Goal: Information Seeking & Learning: Learn about a topic

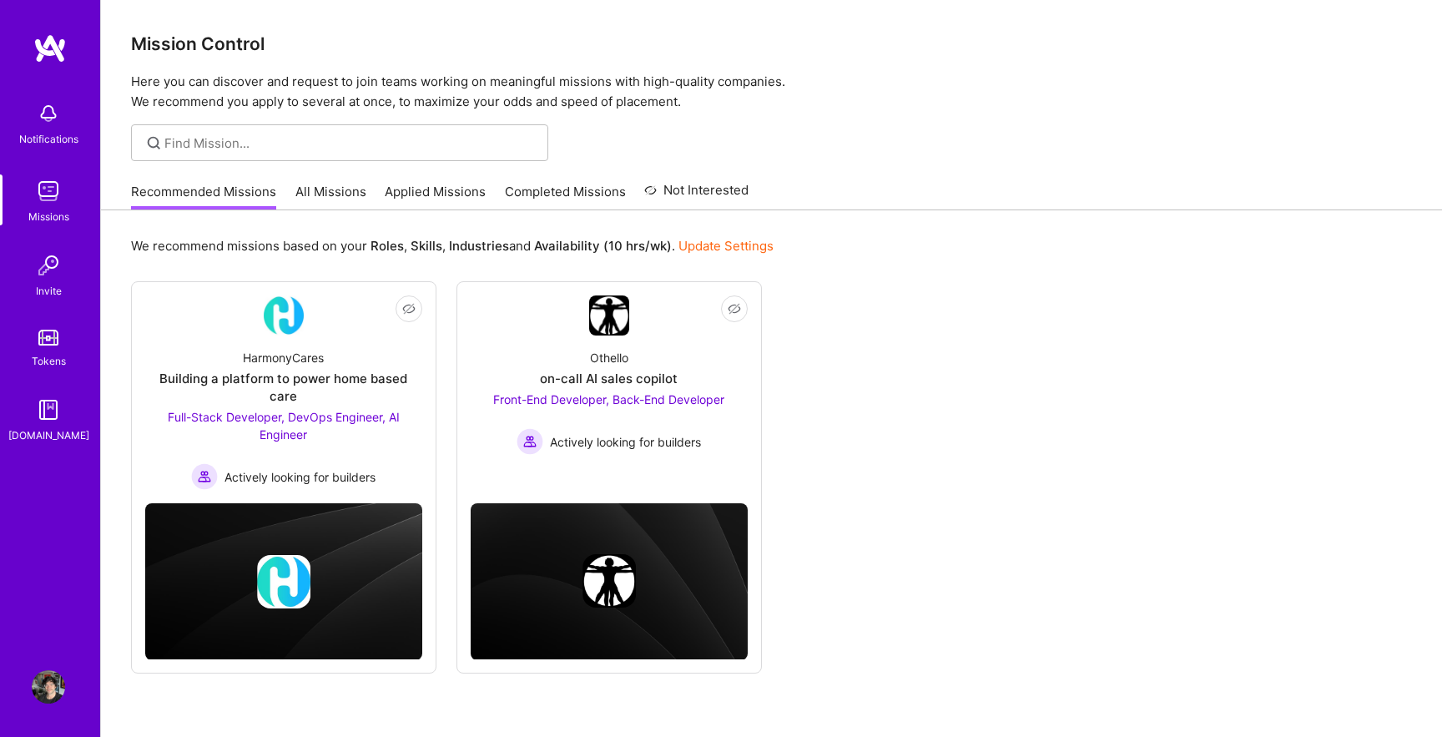
click at [296, 192] on link "All Missions" at bounding box center [330, 197] width 71 height 28
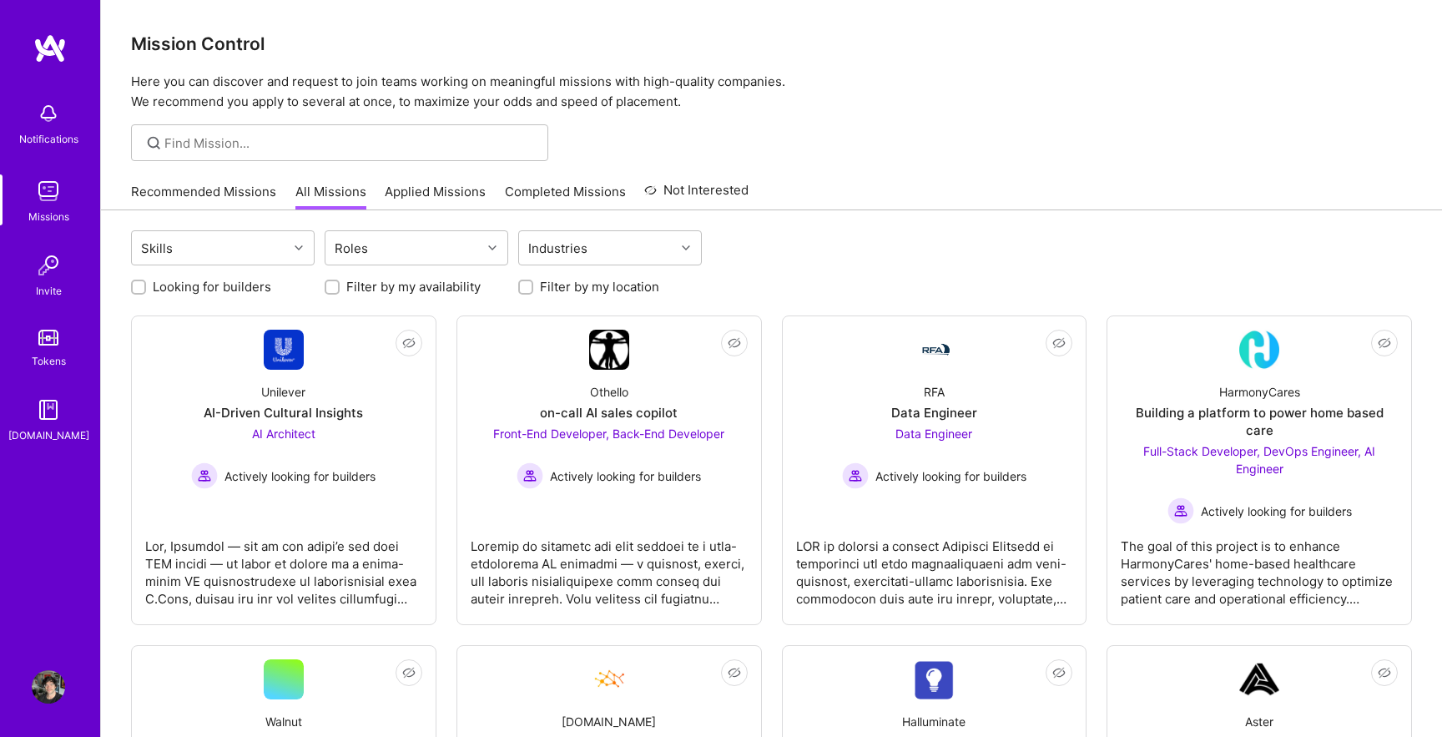
click at [216, 283] on label "Looking for builders" at bounding box center [212, 287] width 118 height 18
click at [146, 283] on input "Looking for builders" at bounding box center [140, 288] width 12 height 12
checkbox input "true"
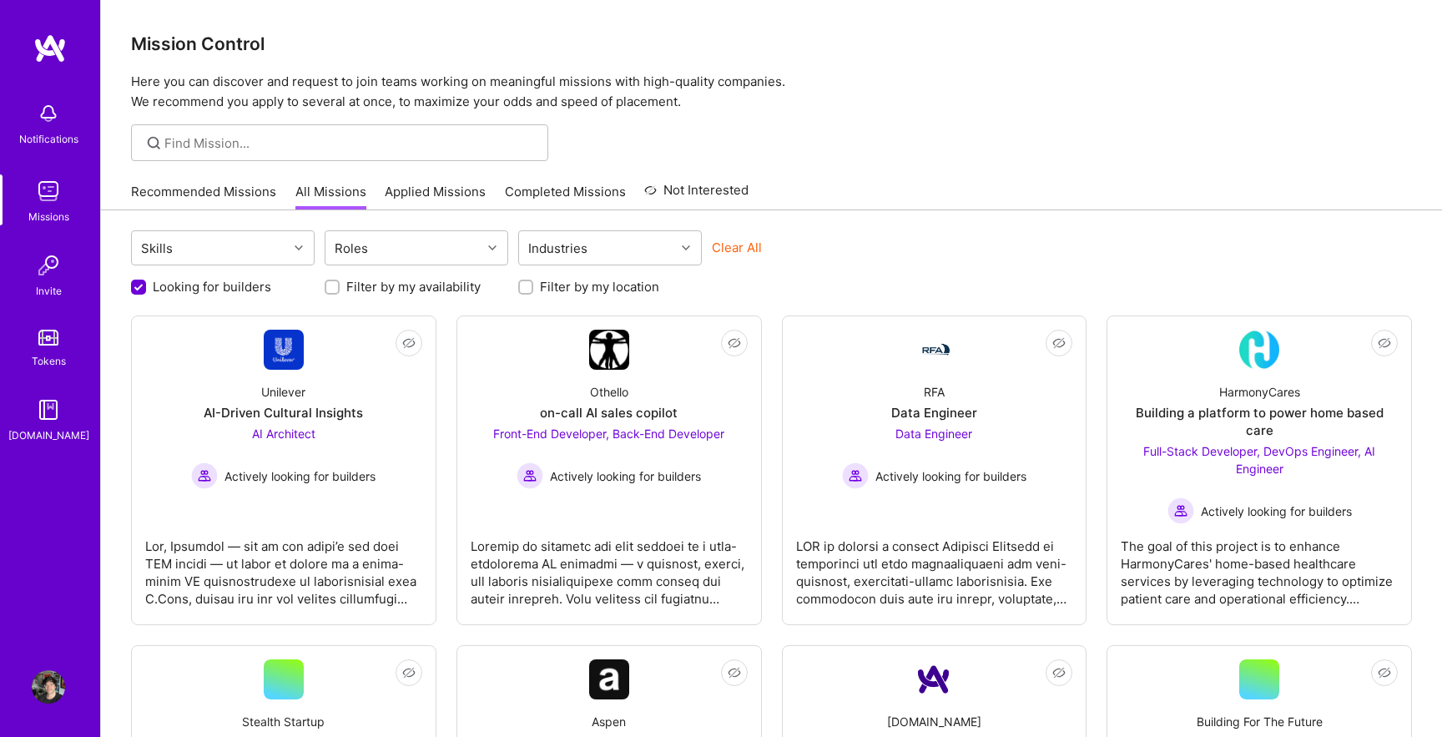
click at [579, 295] on label "Filter by my location" at bounding box center [599, 287] width 119 height 18
click at [533, 294] on input "Filter by my location" at bounding box center [527, 288] width 12 height 12
checkbox input "true"
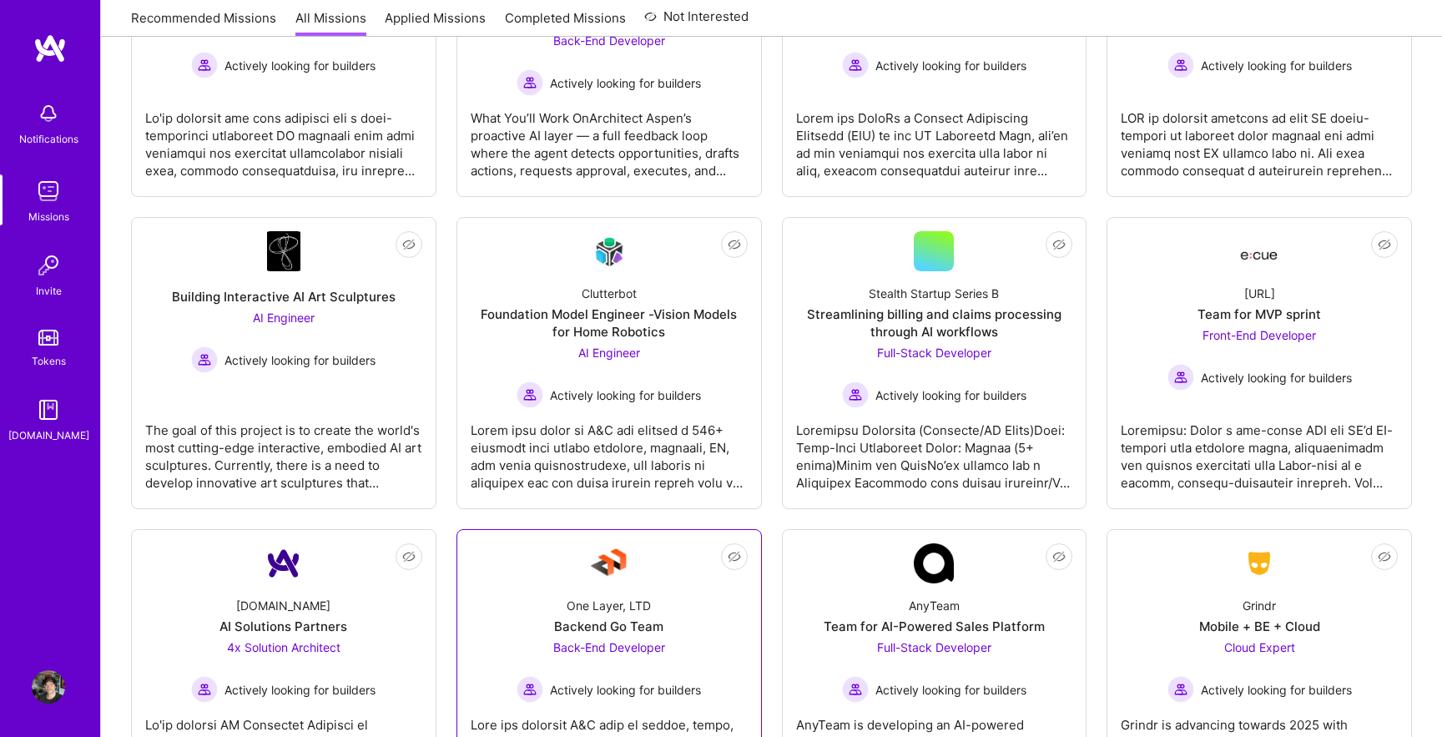
scroll to position [724, 0]
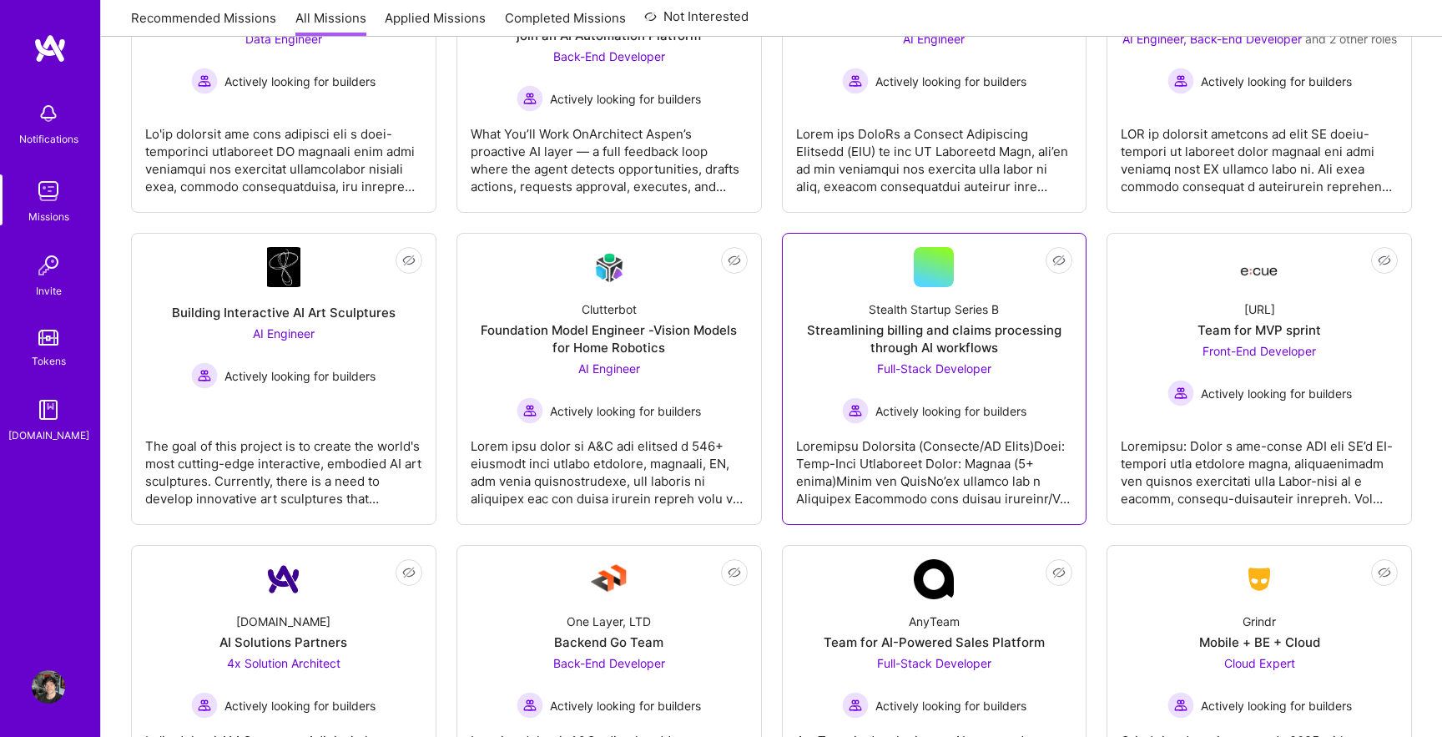
click at [948, 364] on div "Full-Stack Developer Actively looking for builders" at bounding box center [934, 392] width 184 height 64
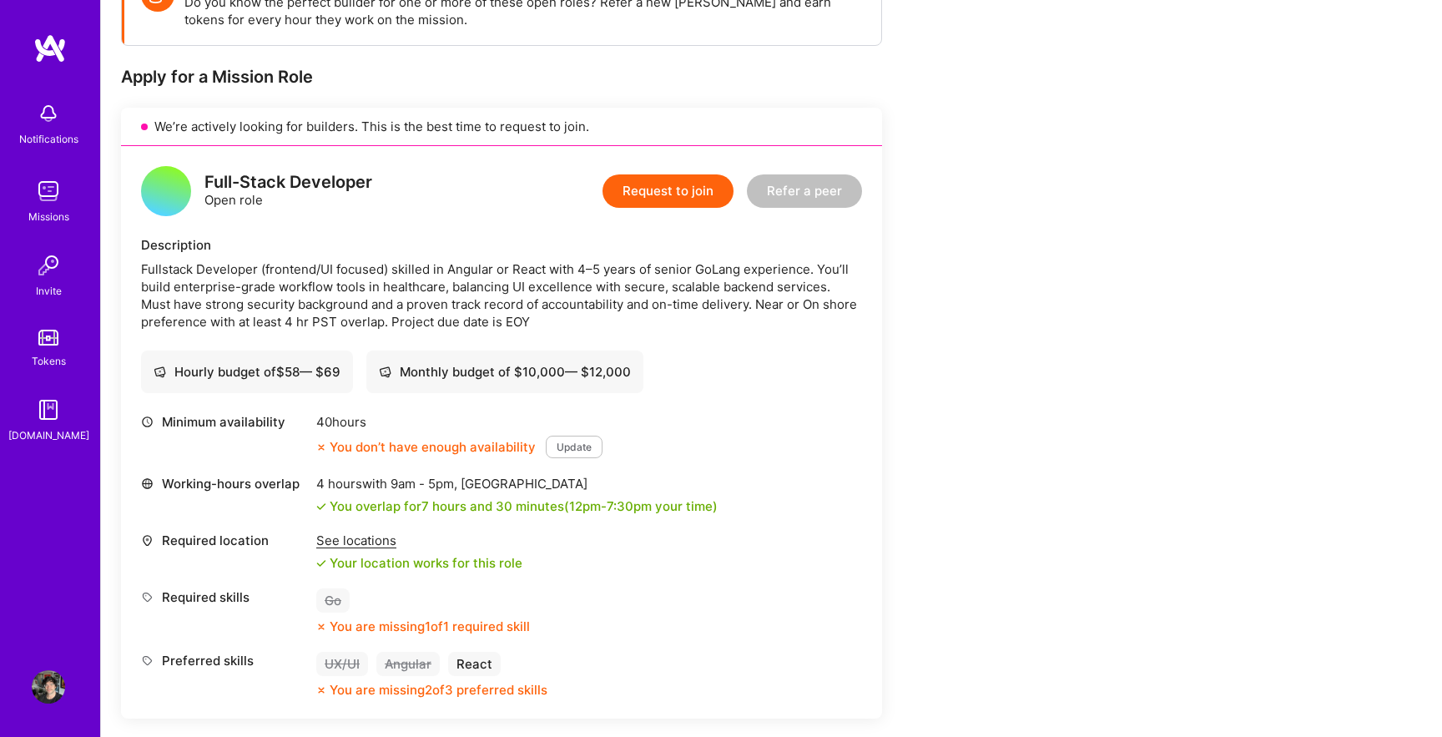
scroll to position [288, 0]
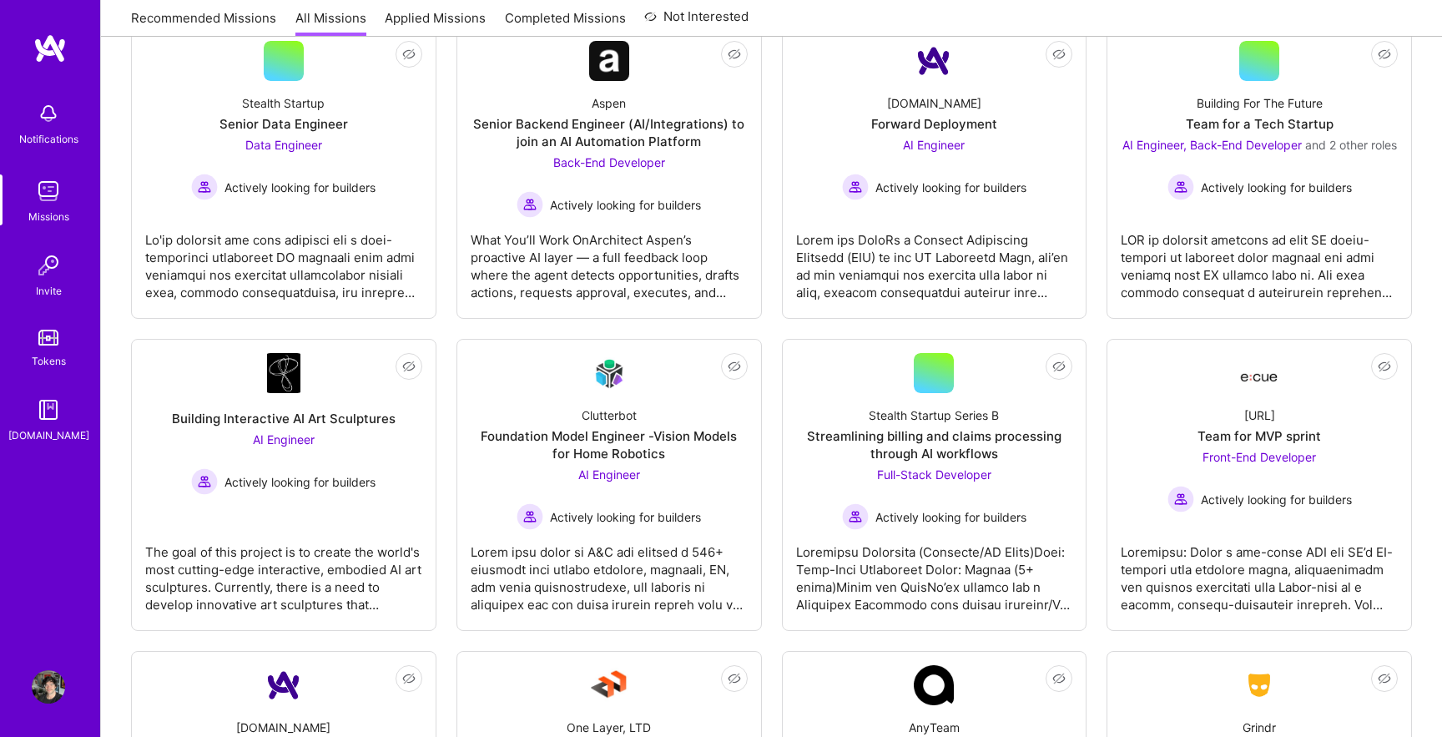
scroll to position [574, 0]
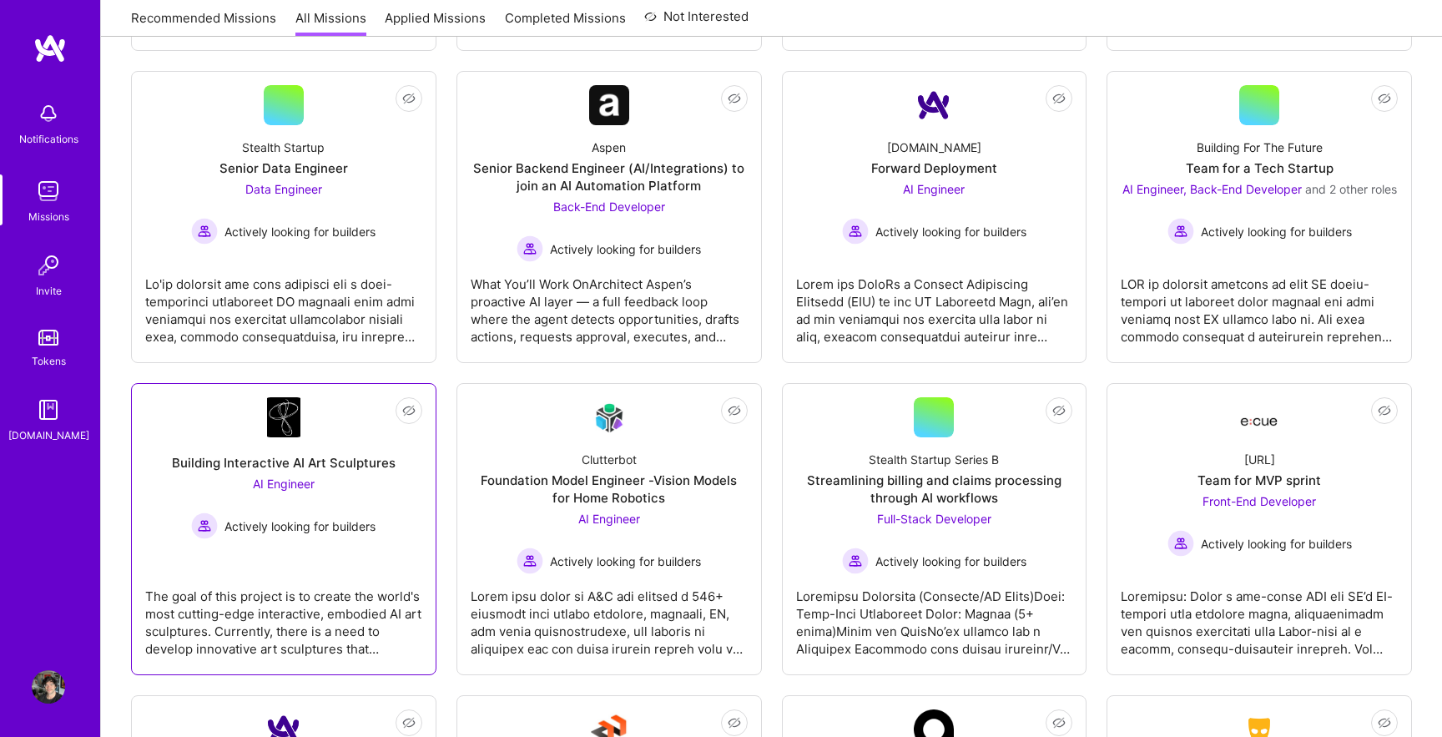
click at [291, 476] on div "AI Engineer Actively looking for builders" at bounding box center [283, 507] width 184 height 64
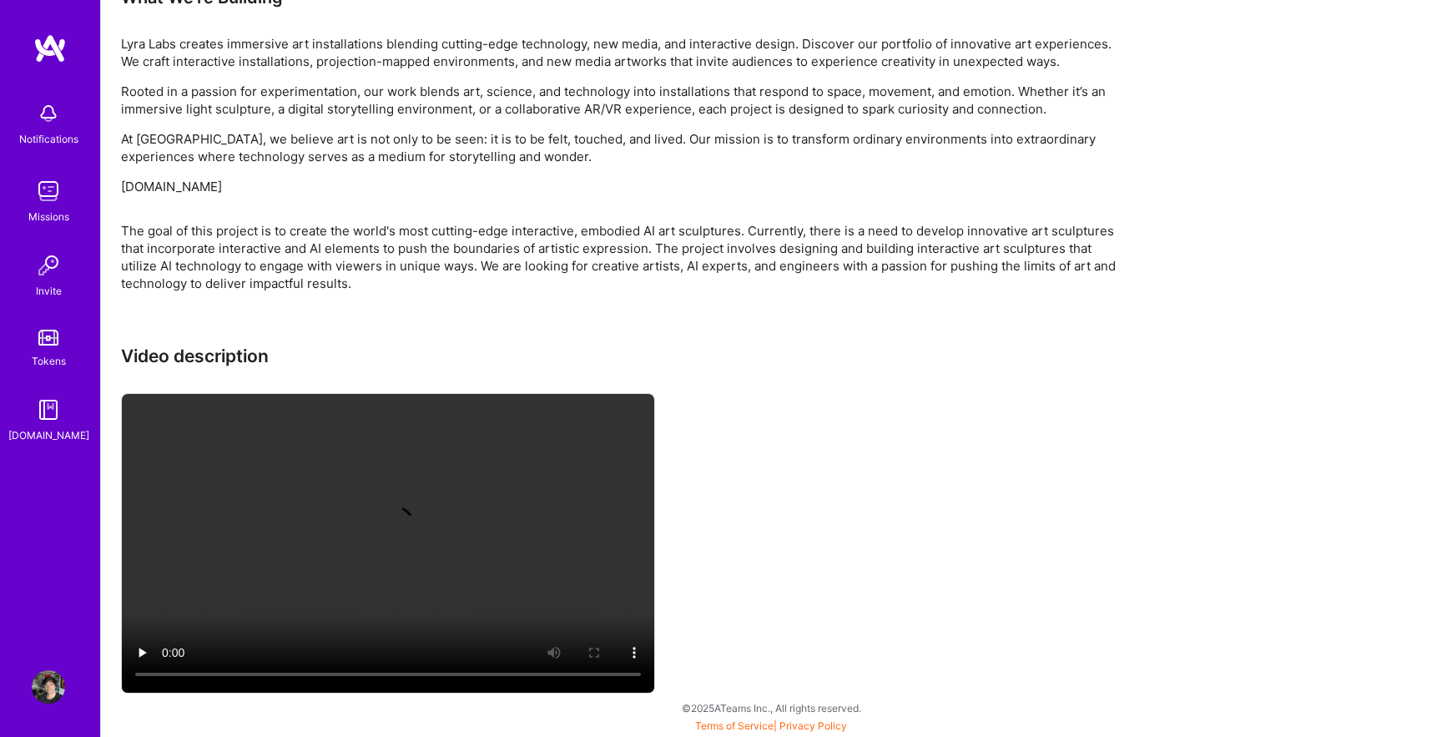
scroll to position [1072, 0]
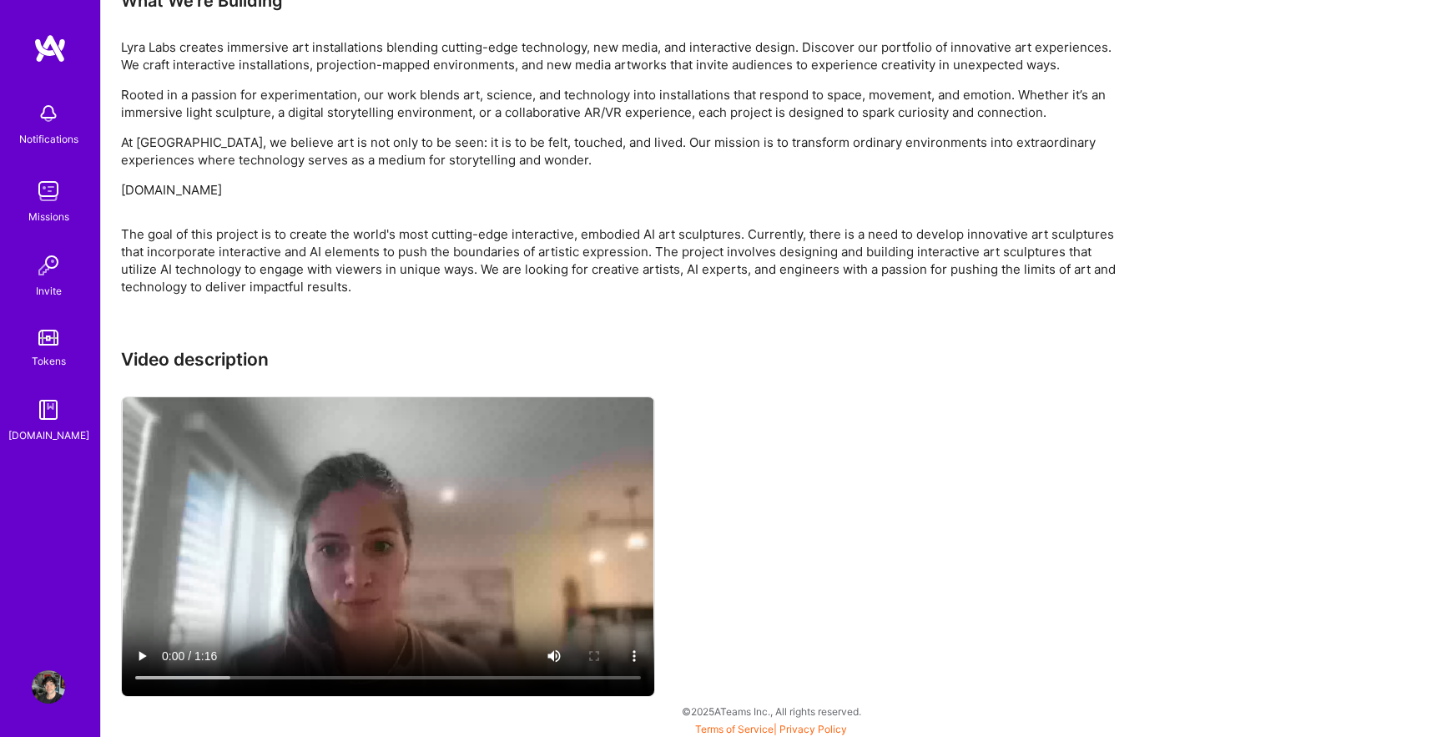
click at [143, 189] on p "[DOMAIN_NAME]" at bounding box center [621, 190] width 1001 height 18
click at [311, 600] on video at bounding box center [388, 546] width 532 height 299
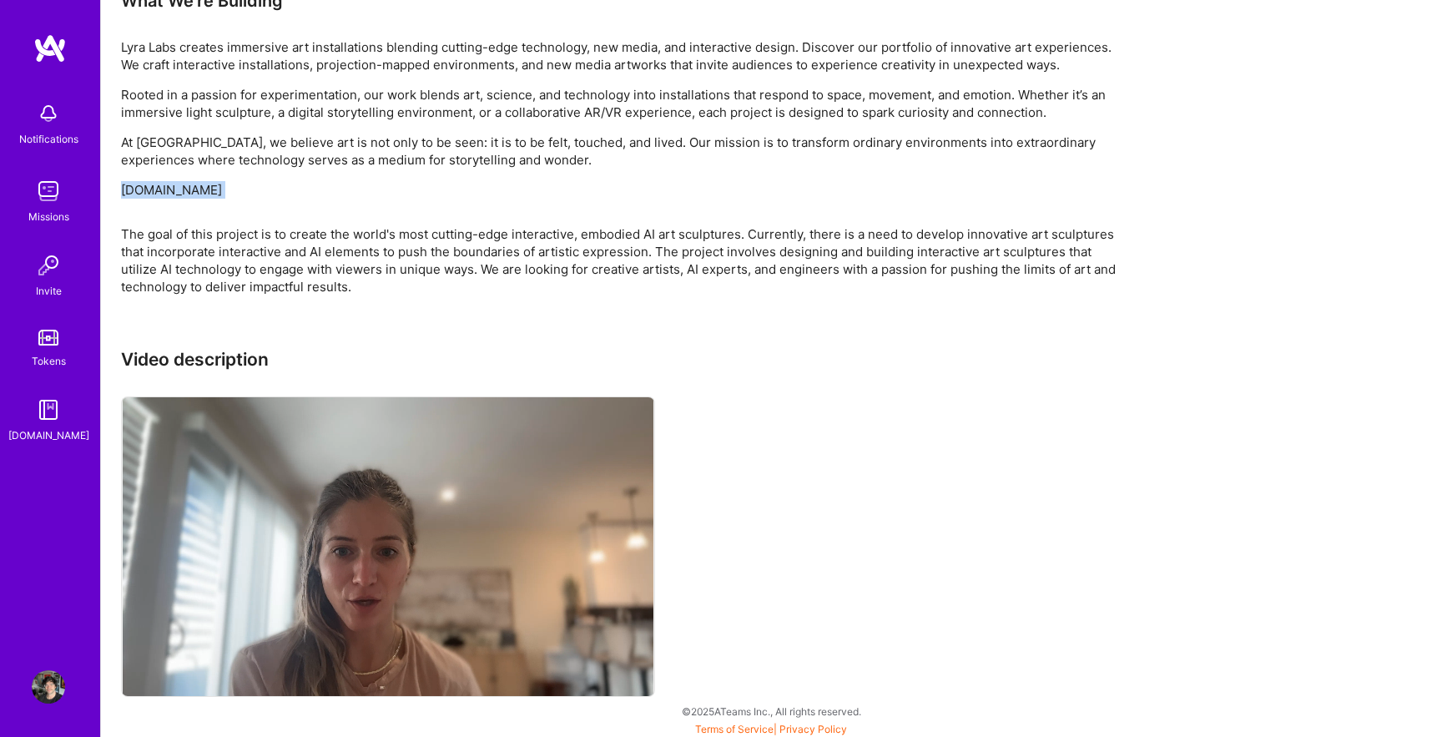
click at [473, 519] on video at bounding box center [388, 546] width 532 height 299
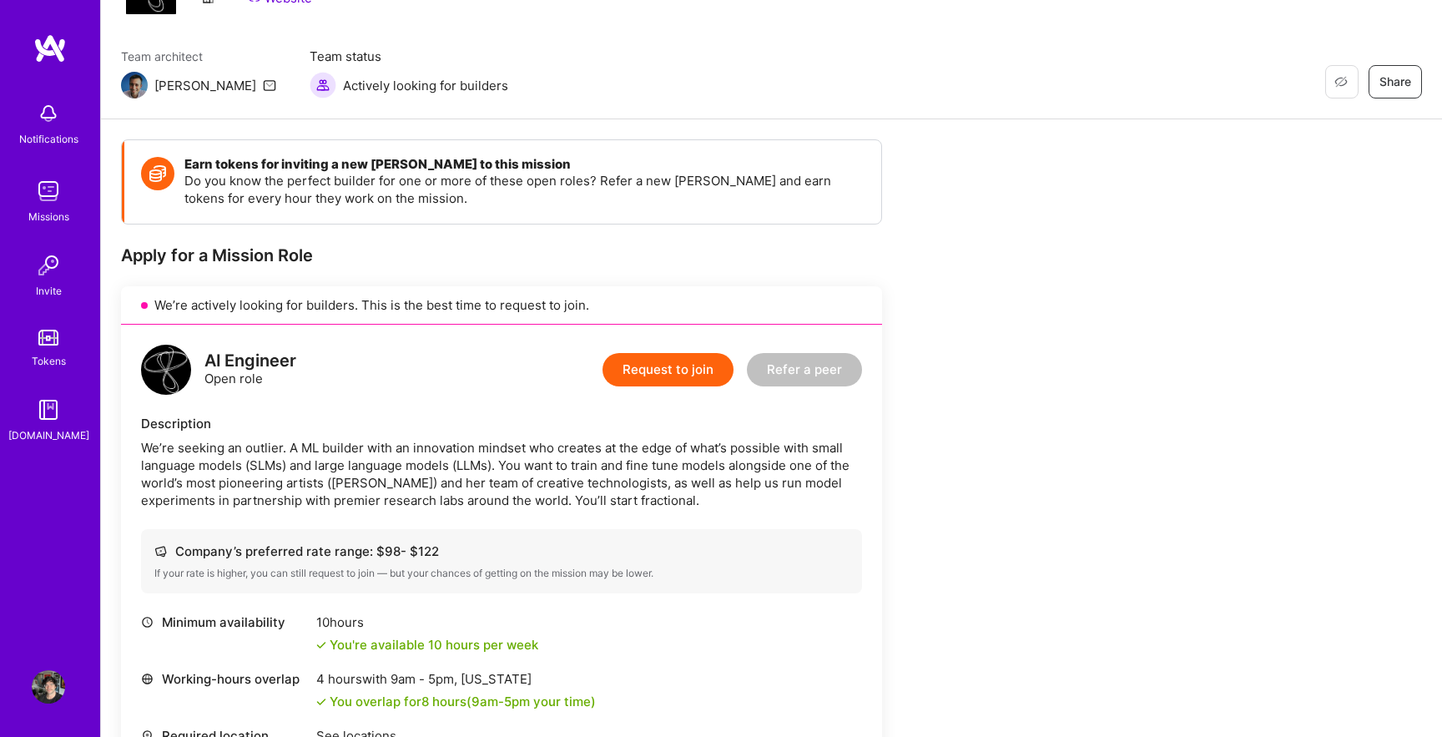
scroll to position [0, 0]
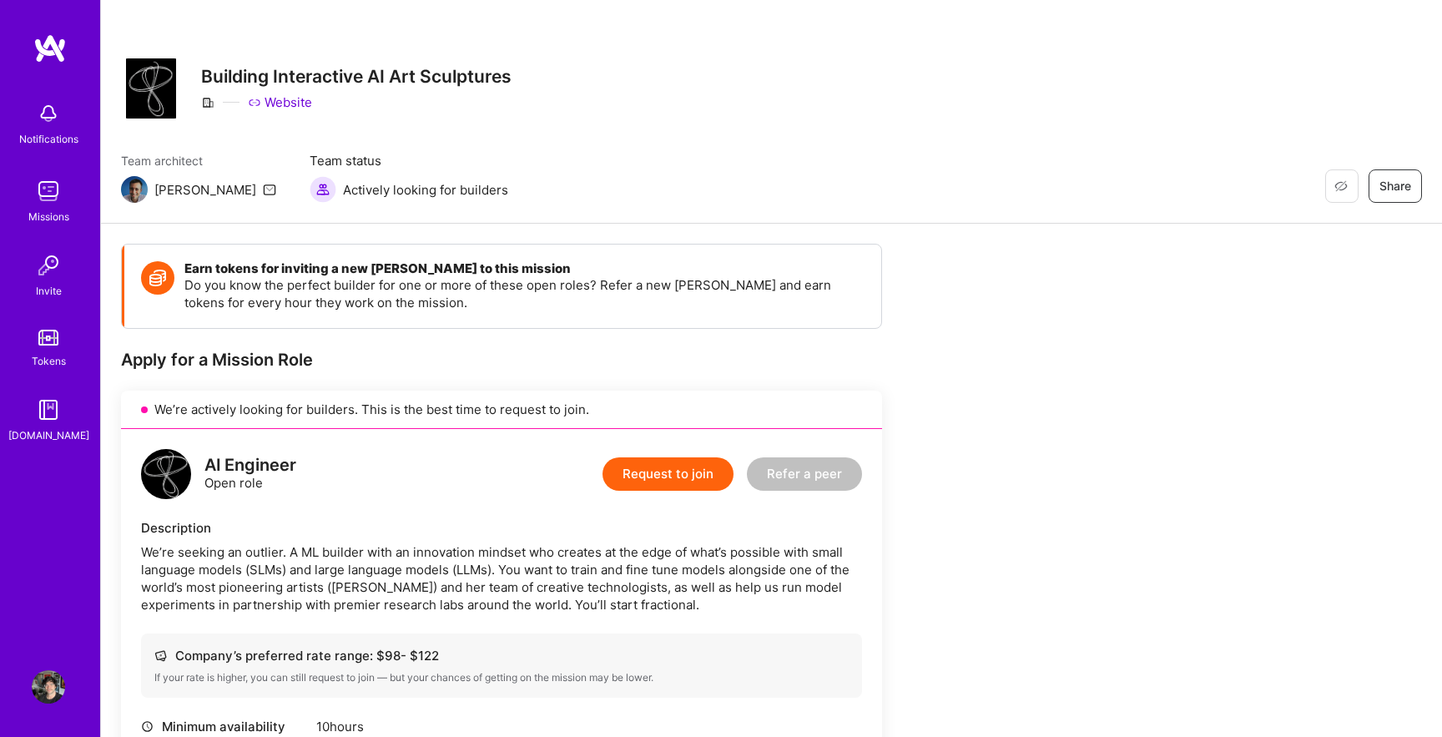
click at [53, 199] on img at bounding box center [48, 190] width 33 height 33
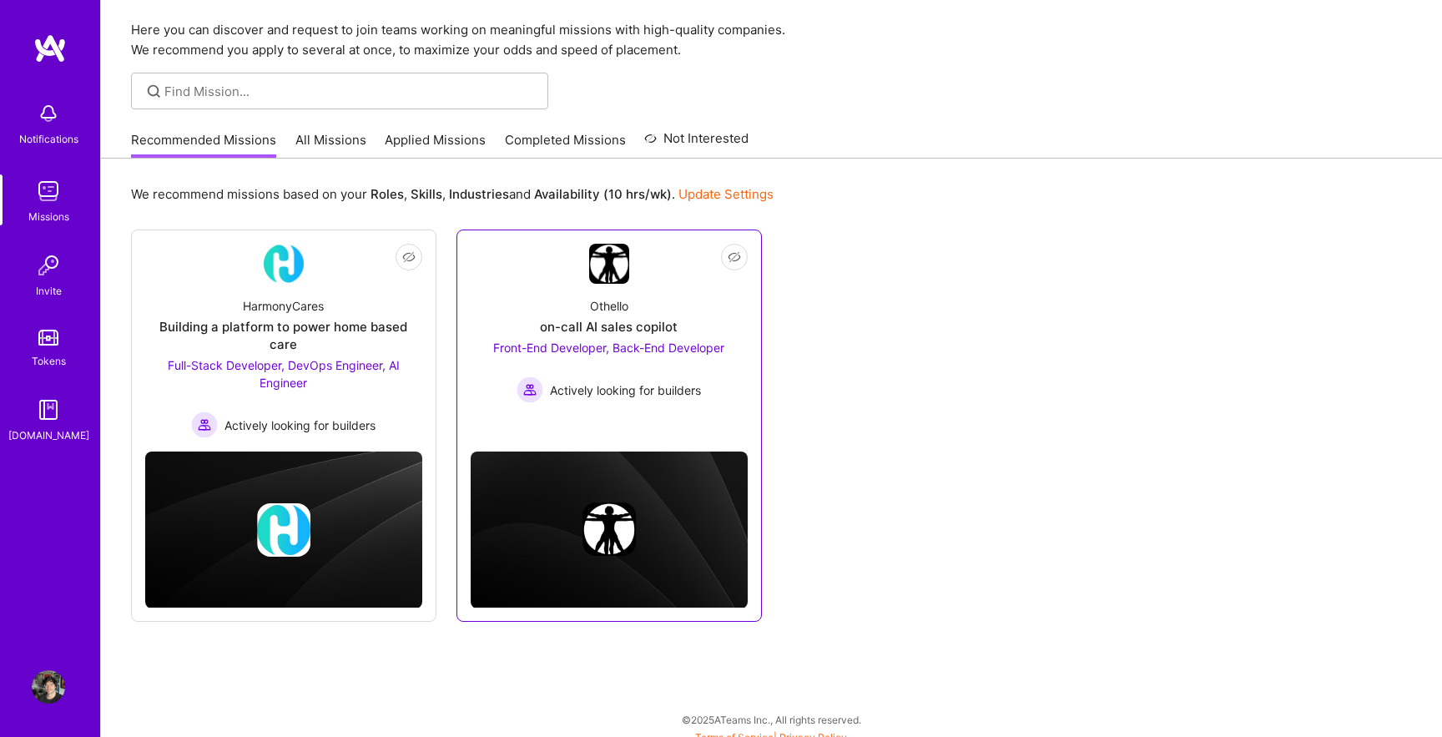
scroll to position [58, 0]
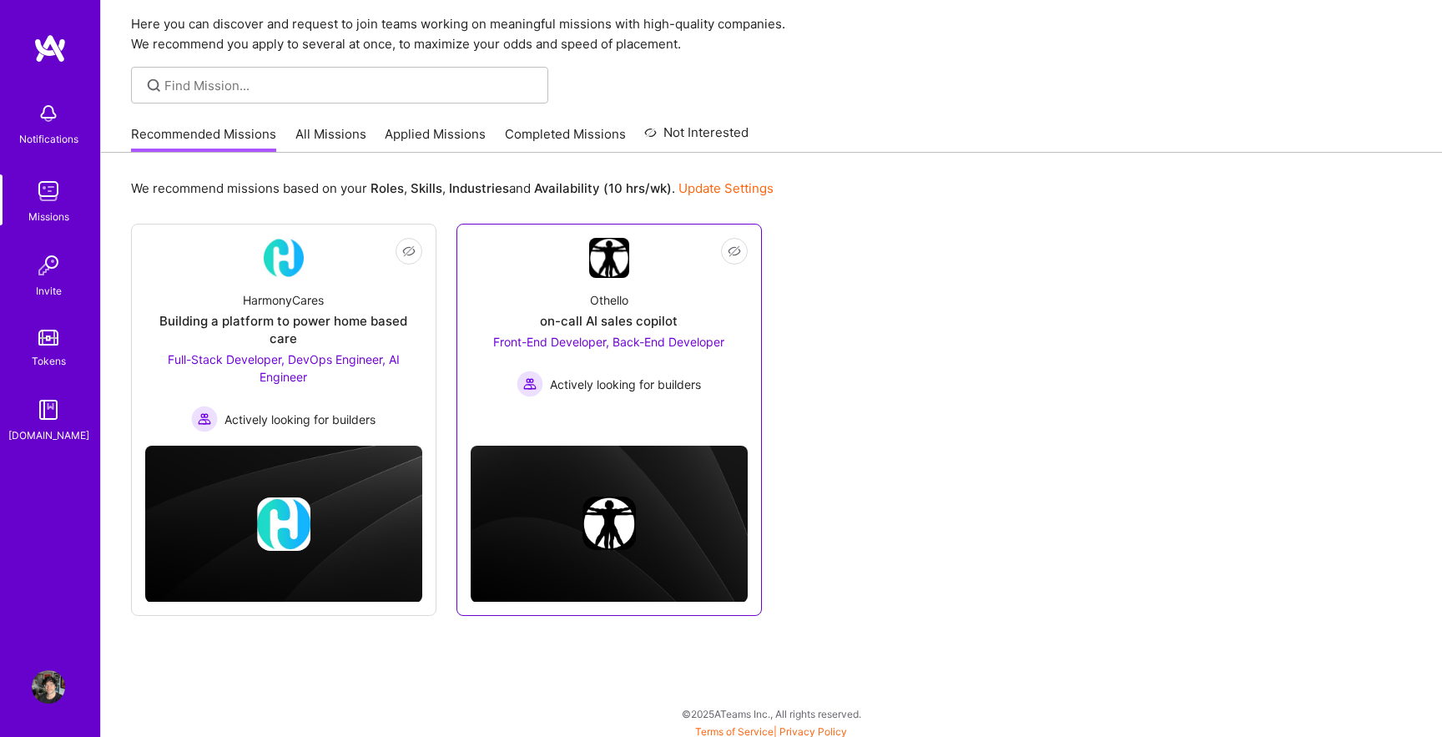
click at [600, 290] on div "Othello on-call AI sales copilot Front-End Developer, Back-End Developer Active…" at bounding box center [609, 337] width 277 height 119
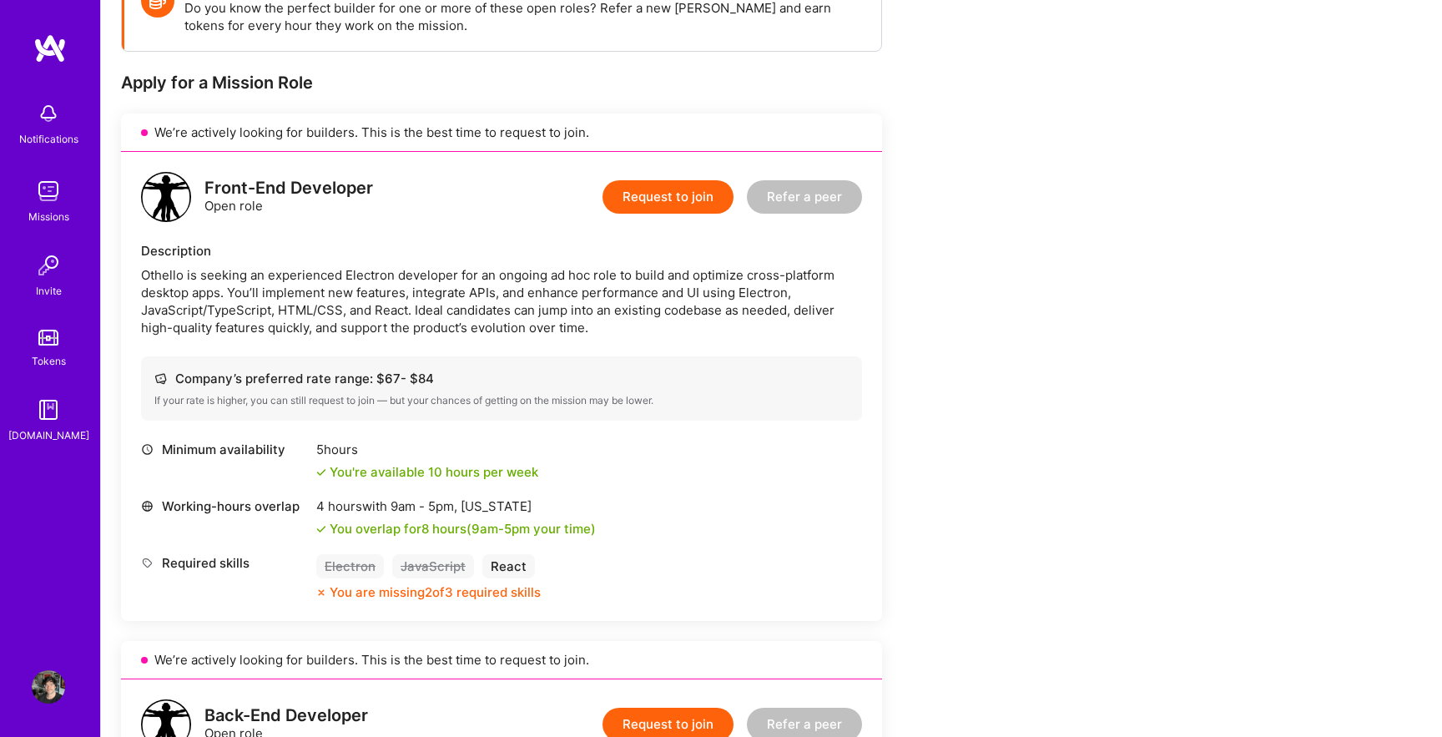
scroll to position [346, 0]
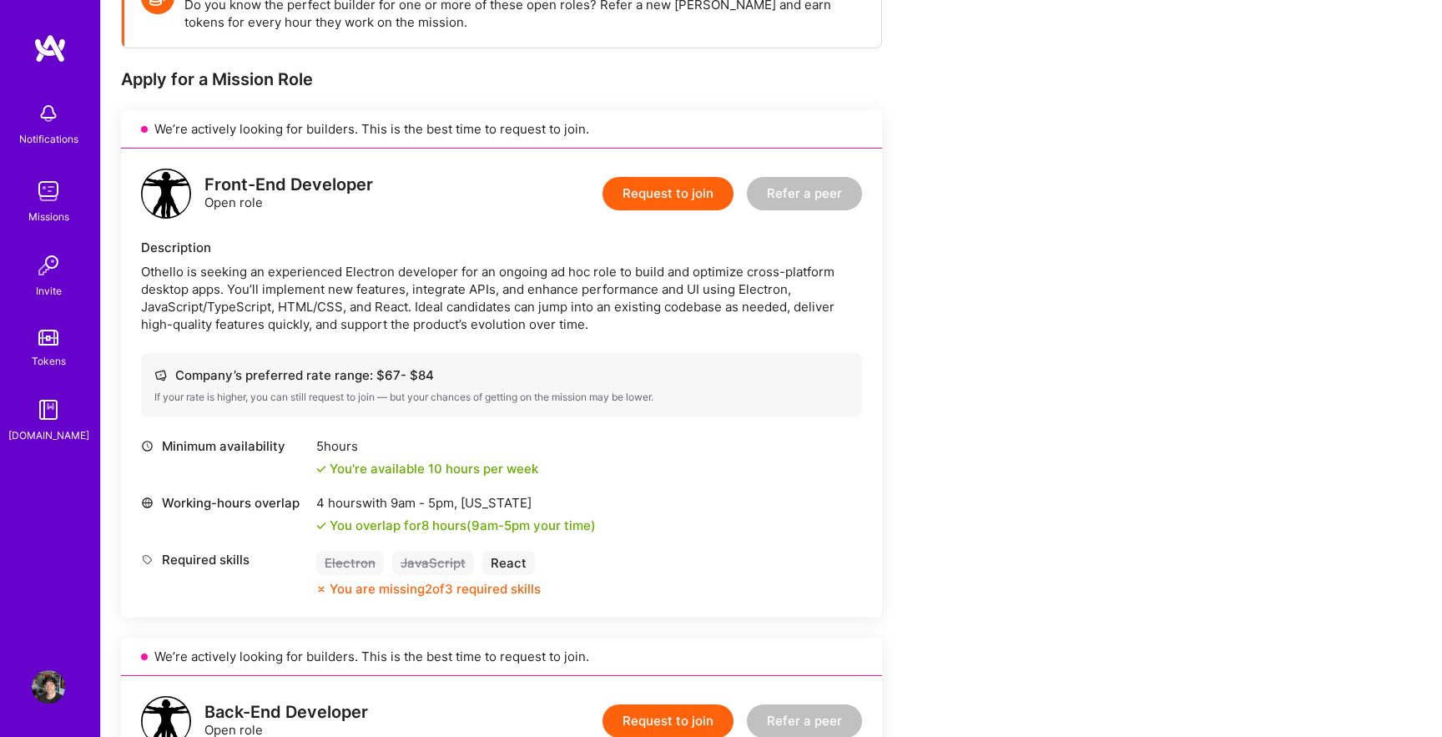
scroll to position [285, 0]
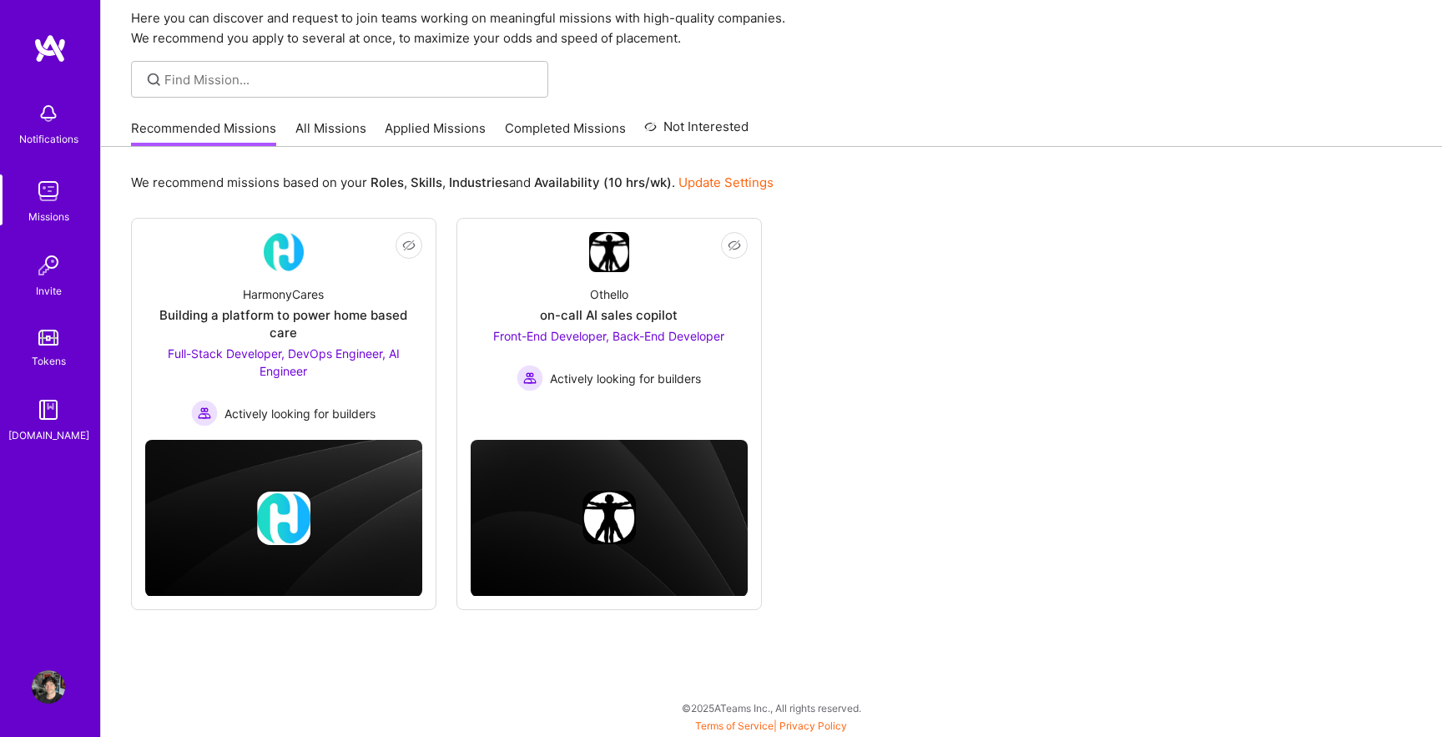
scroll to position [58, 0]
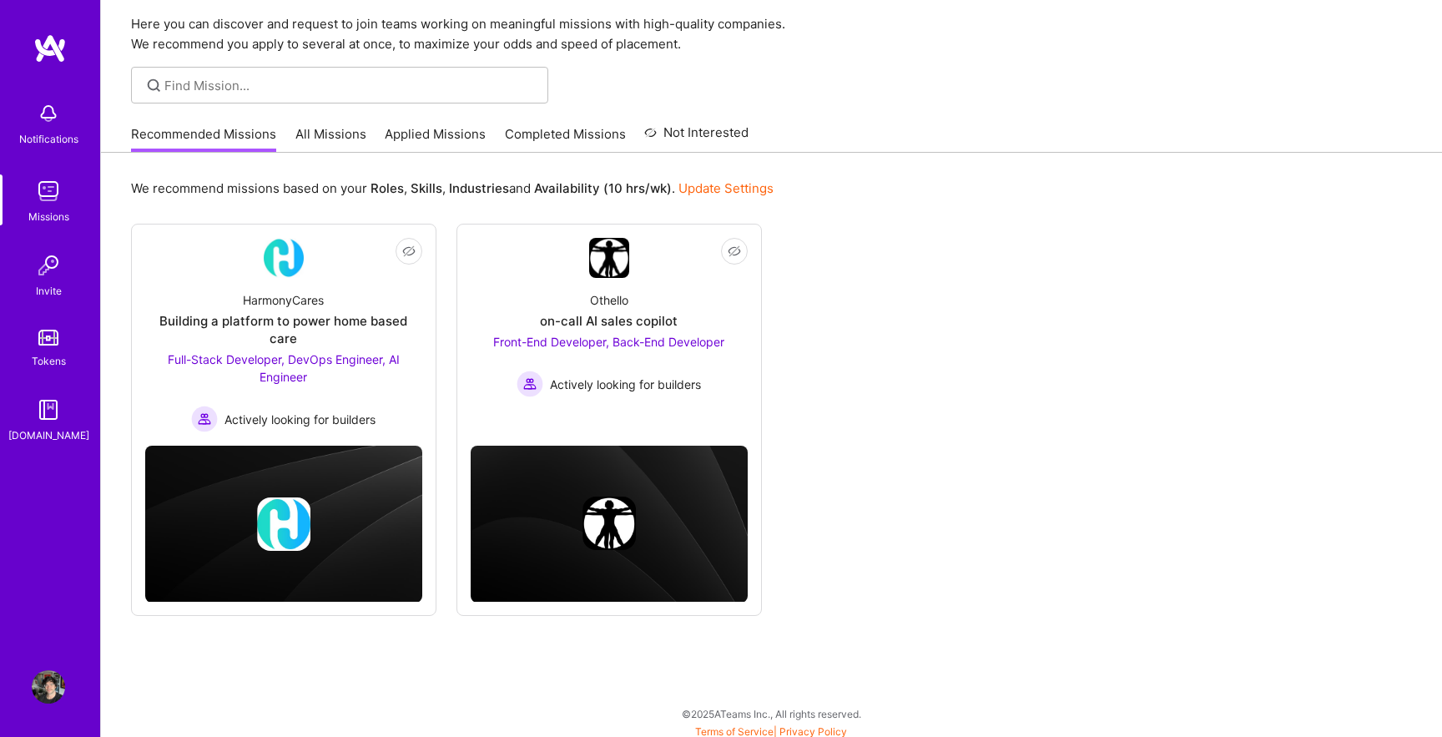
click at [304, 138] on link "All Missions" at bounding box center [330, 139] width 71 height 28
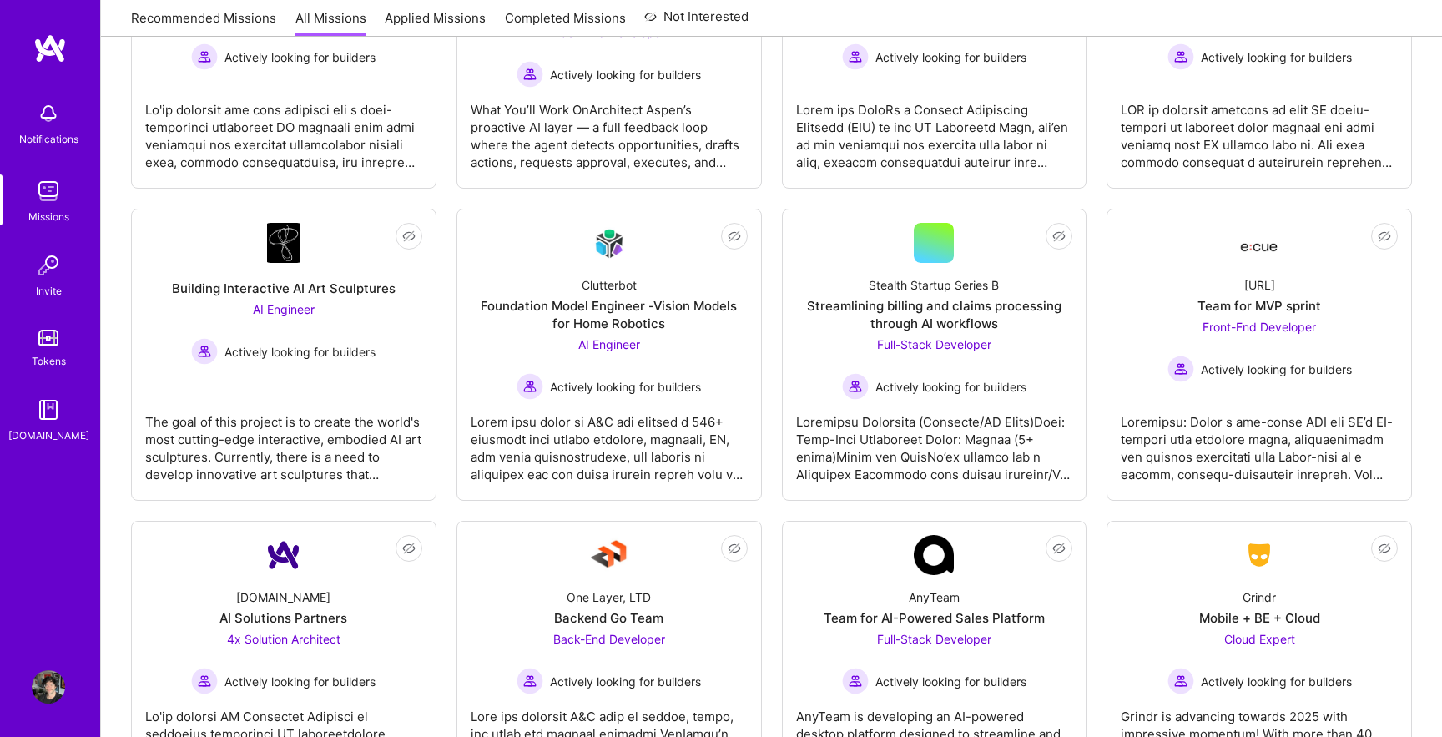
scroll to position [750, 0]
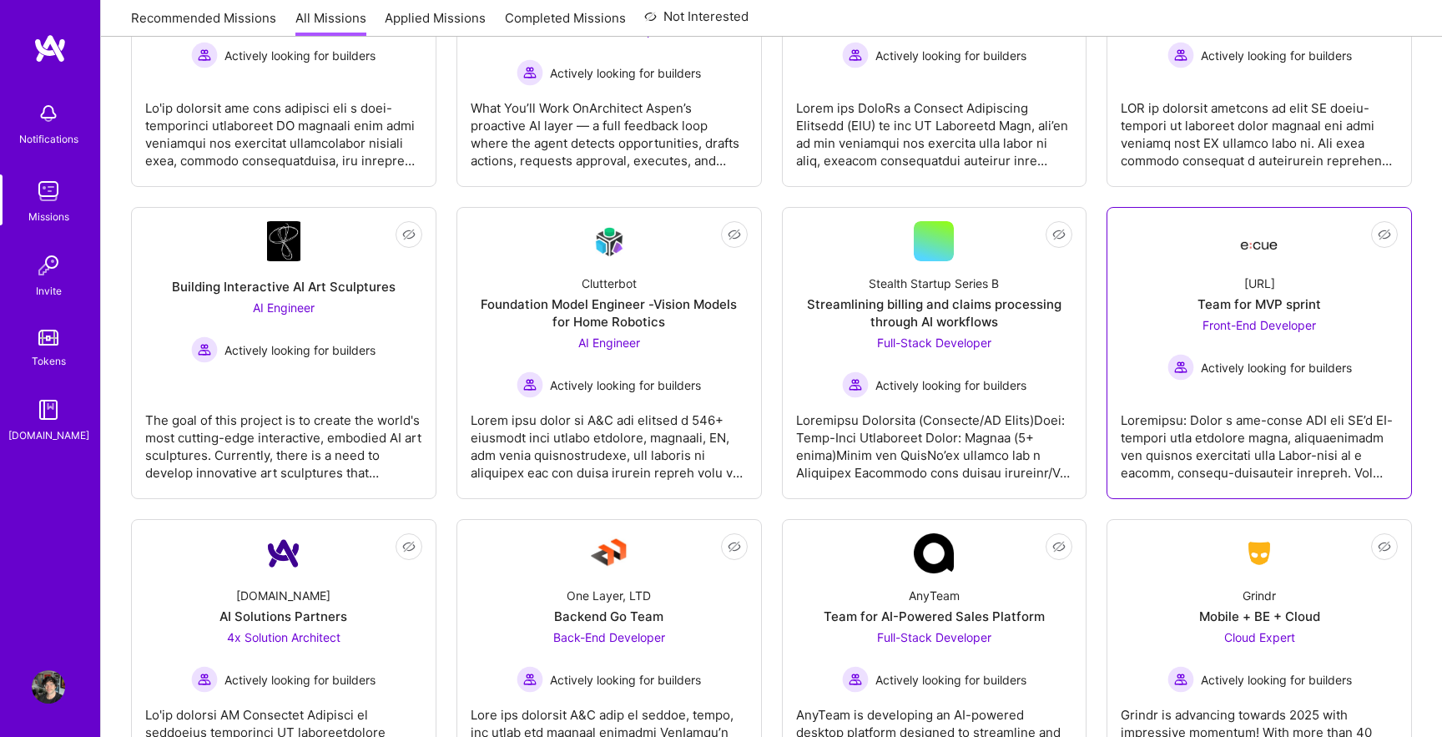
click at [1238, 417] on div at bounding box center [1258, 439] width 277 height 83
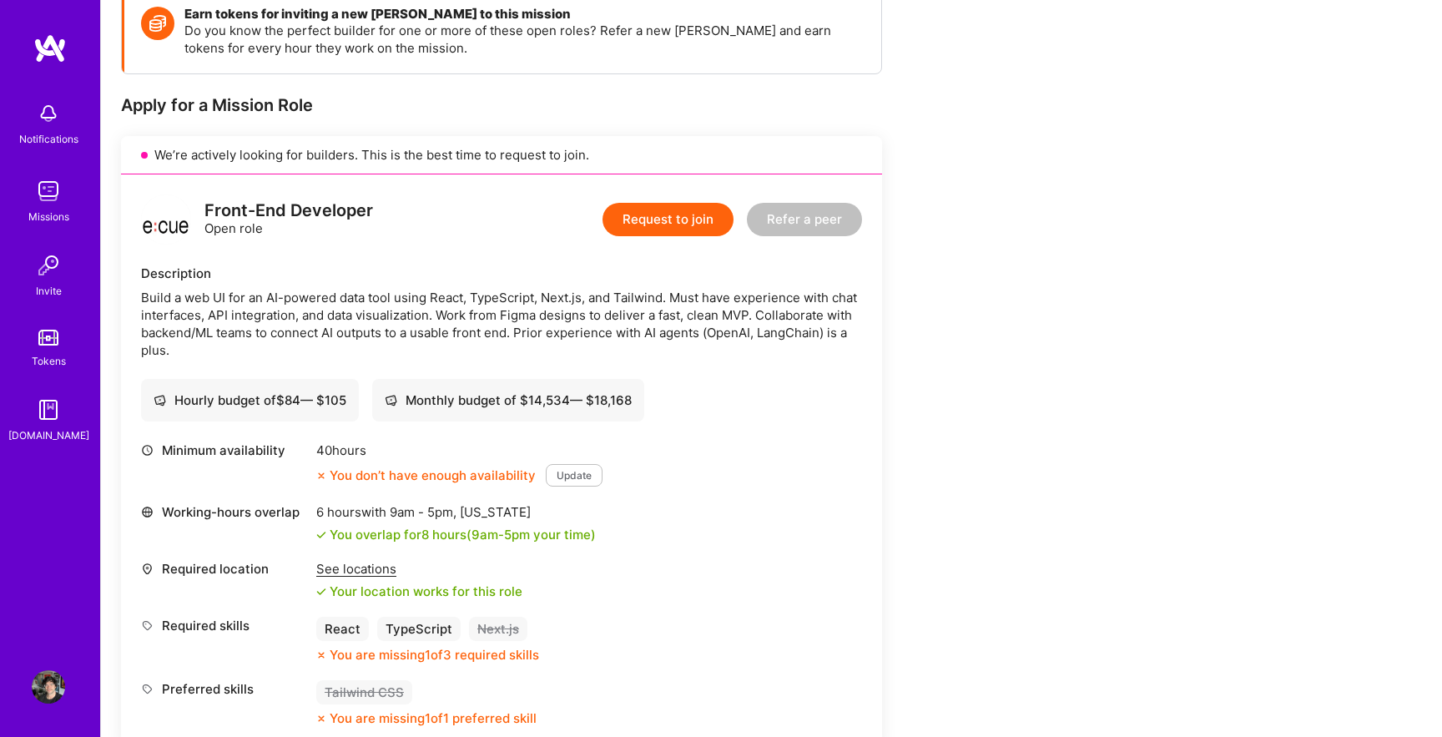
scroll to position [259, 0]
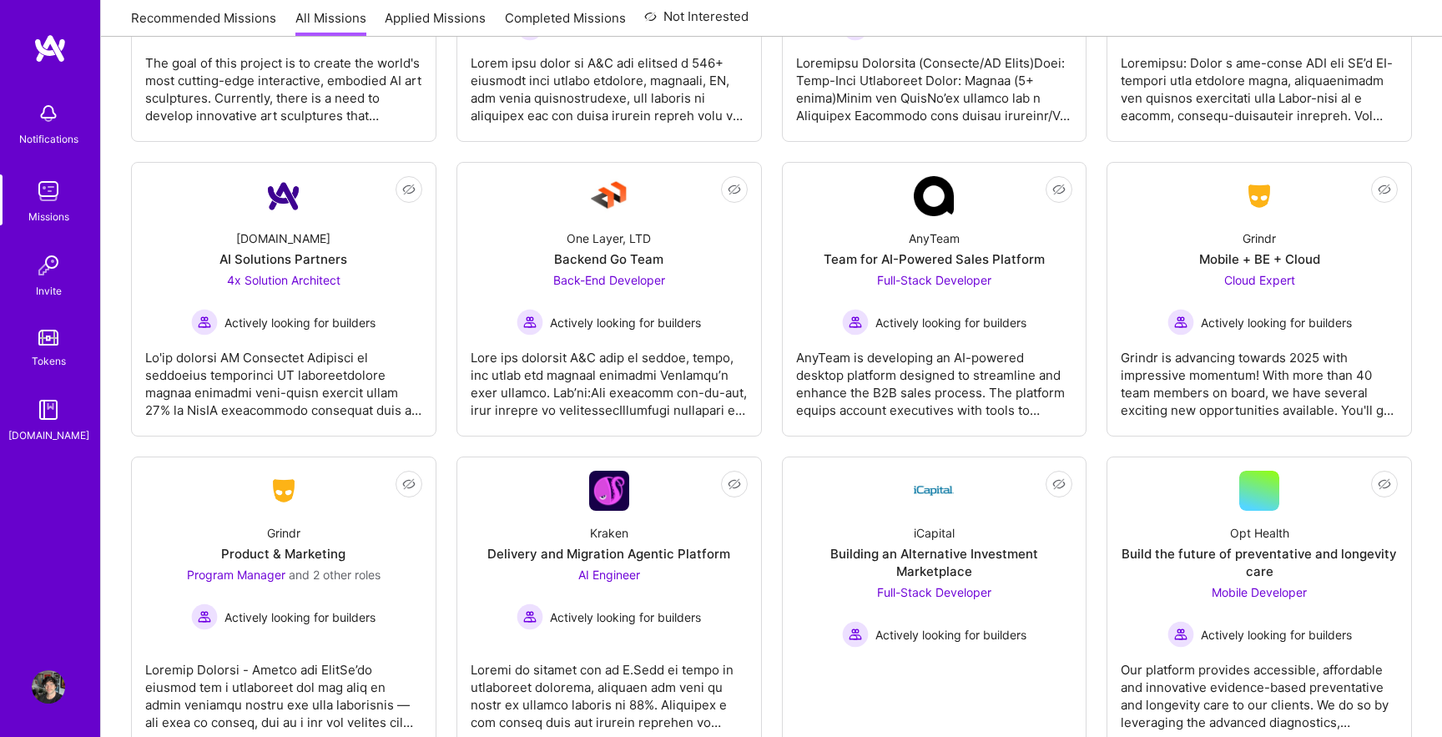
scroll to position [1141, 0]
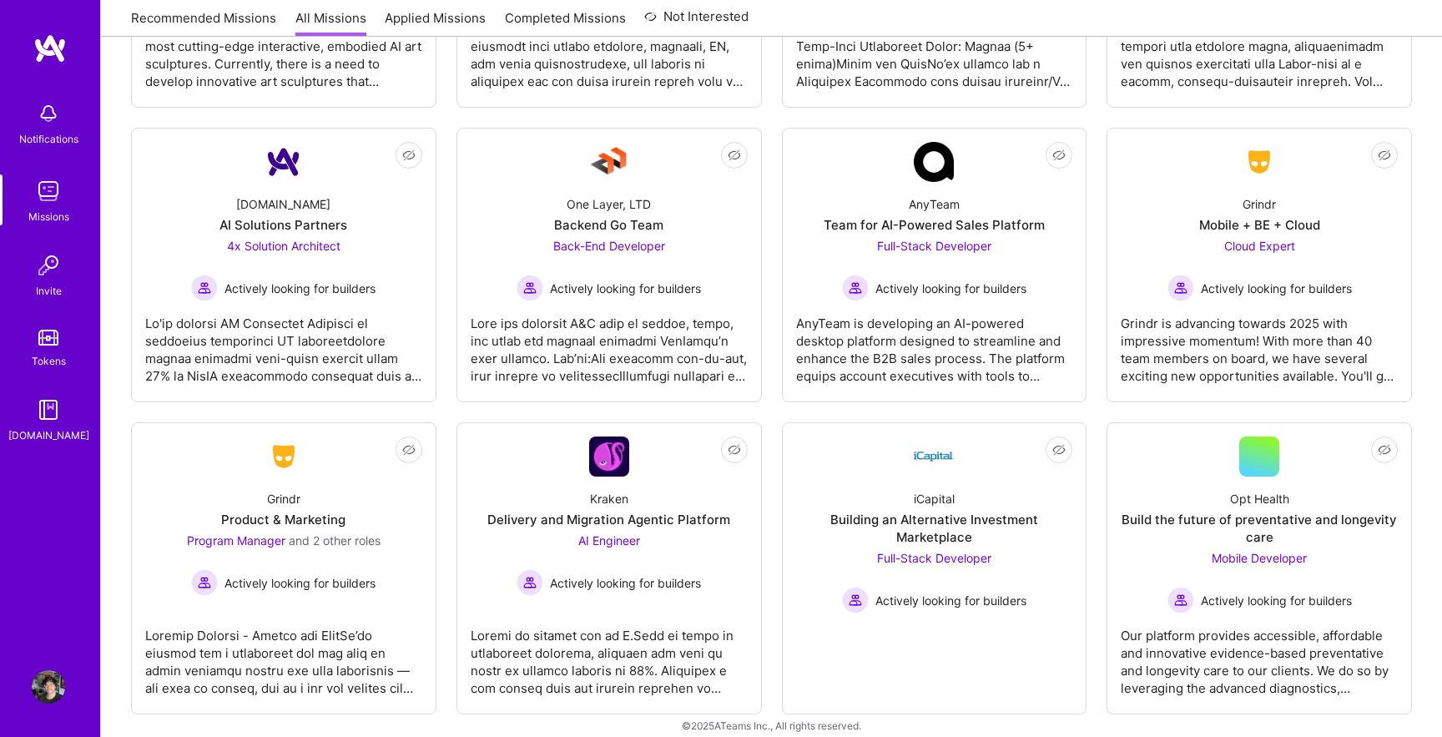
click at [38, 118] on img at bounding box center [48, 113] width 33 height 33
click at [58, 54] on img at bounding box center [49, 48] width 33 height 30
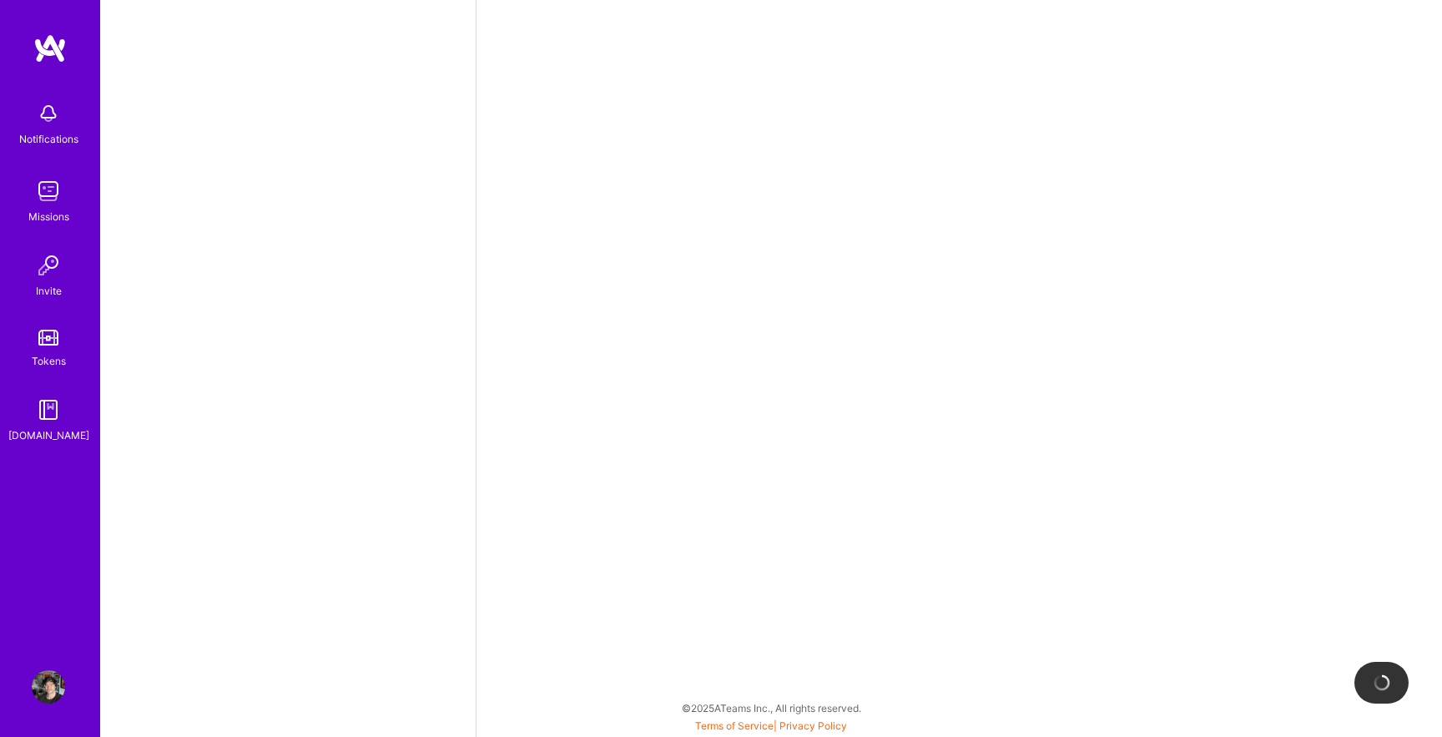
click at [58, 54] on img at bounding box center [49, 48] width 33 height 30
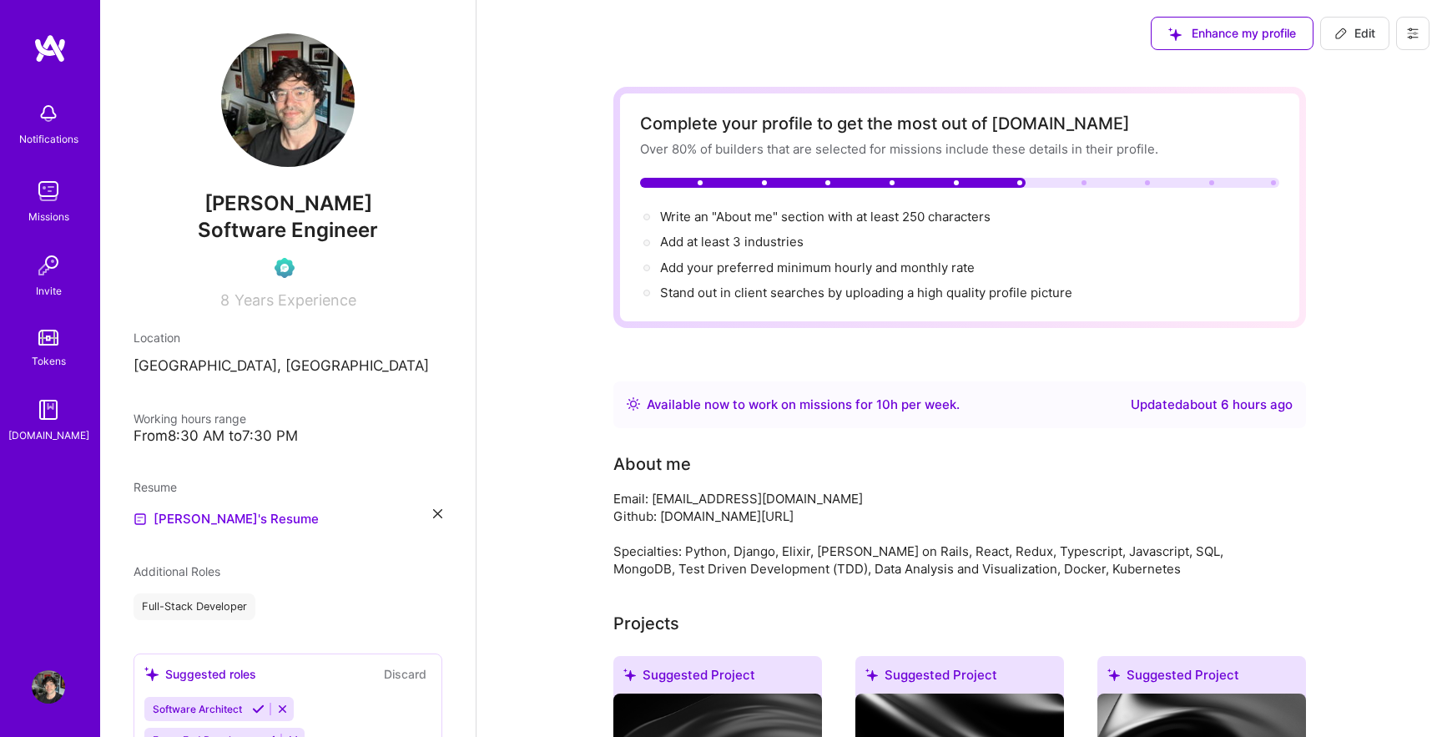
click at [284, 108] on img at bounding box center [287, 99] width 133 height 133
